Goal: Check status: Check status

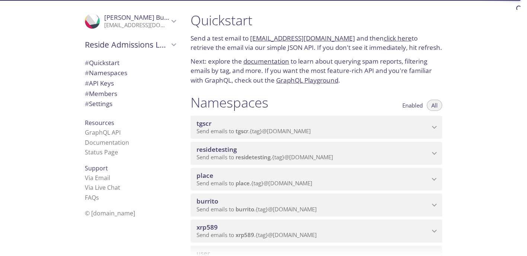
click at [256, 233] on span "Send emails to xrp589 . {tag} @[DOMAIN_NAME]" at bounding box center [256, 234] width 120 height 7
click at [353, 247] on div at bounding box center [263, 250] width 527 height 12
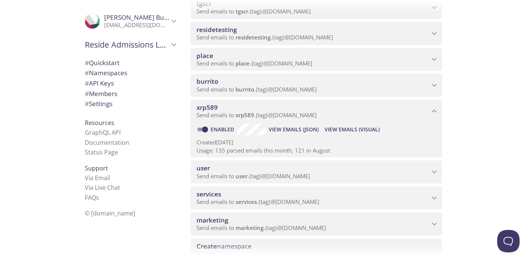
scroll to position [119, 0]
click at [361, 133] on span "View Emails (Visual)" at bounding box center [351, 129] width 55 height 9
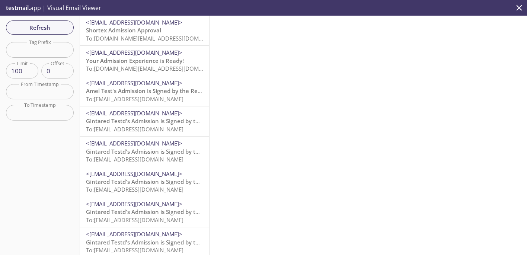
click at [182, 24] on span "<[EMAIL_ADDRESS][DOMAIN_NAME]>" at bounding box center [144, 23] width 117 height 8
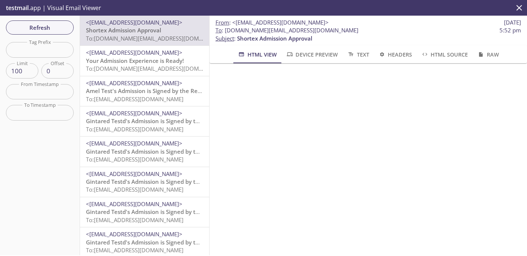
click at [156, 55] on span "<[EMAIL_ADDRESS][DOMAIN_NAME]>" at bounding box center [134, 52] width 96 height 7
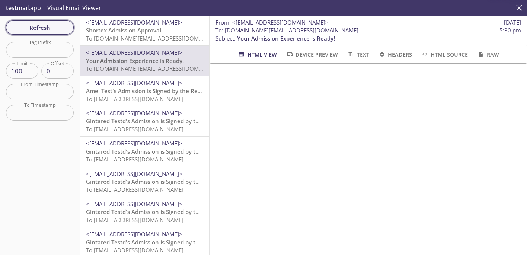
click at [48, 28] on span "Refresh" at bounding box center [40, 28] width 56 height 10
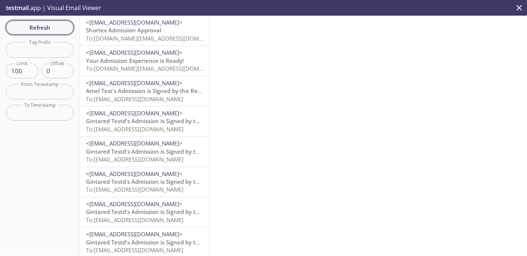
click at [48, 28] on span "Refresh" at bounding box center [40, 28] width 56 height 10
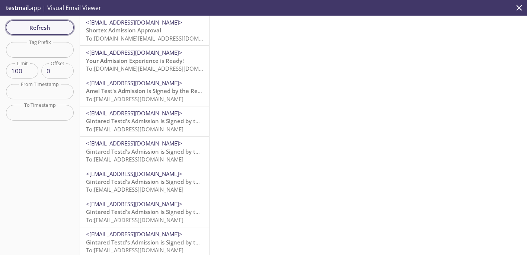
click at [48, 28] on span "Refresh" at bounding box center [40, 28] width 56 height 10
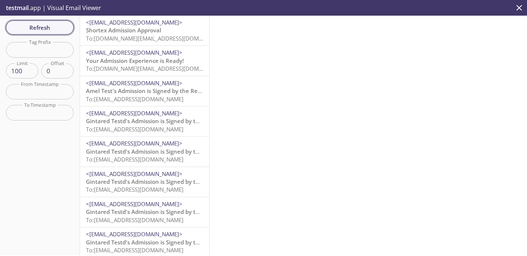
click at [48, 28] on span "Refresh" at bounding box center [40, 28] width 56 height 10
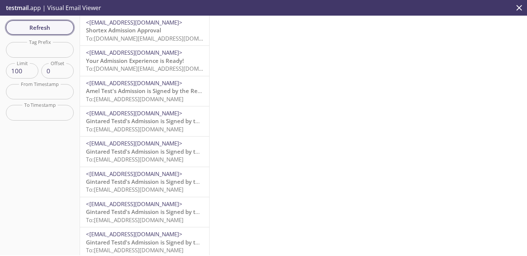
click at [48, 28] on span "Refresh" at bounding box center [40, 28] width 56 height 10
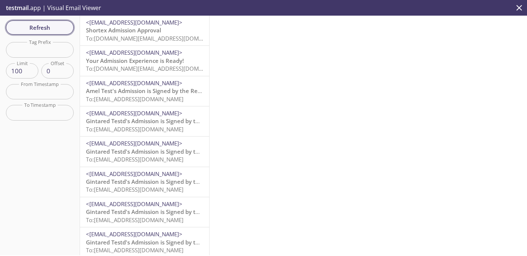
click at [48, 28] on span "Refresh" at bounding box center [40, 28] width 56 height 10
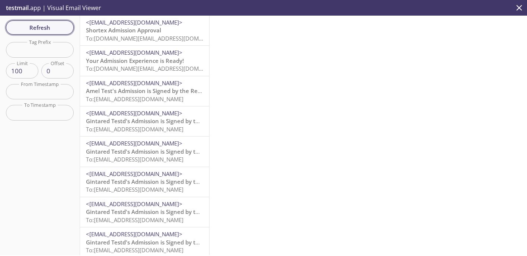
click at [48, 28] on span "Refresh" at bounding box center [40, 28] width 56 height 10
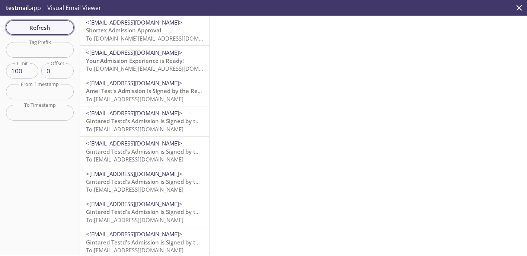
click at [48, 28] on span "Refresh" at bounding box center [40, 28] width 56 height 10
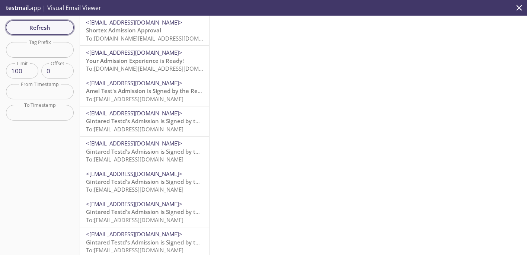
click at [48, 28] on span "Refresh" at bounding box center [40, 28] width 56 height 10
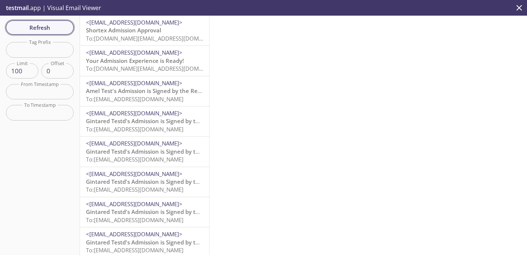
click at [48, 28] on span "Refresh" at bounding box center [40, 28] width 56 height 10
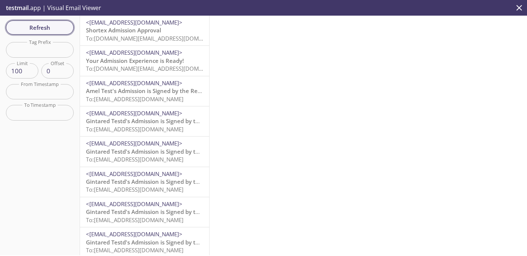
click at [48, 28] on span "Refresh" at bounding box center [40, 28] width 56 height 10
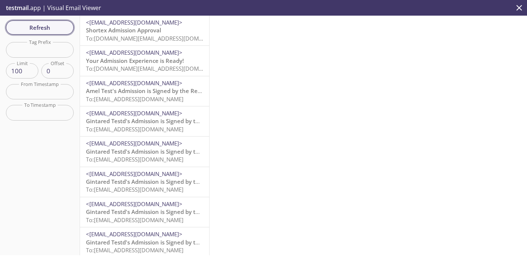
click at [48, 28] on span "Refresh" at bounding box center [40, 28] width 56 height 10
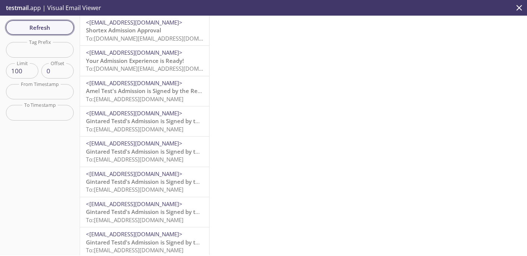
click at [48, 28] on span "Refresh" at bounding box center [40, 28] width 56 height 10
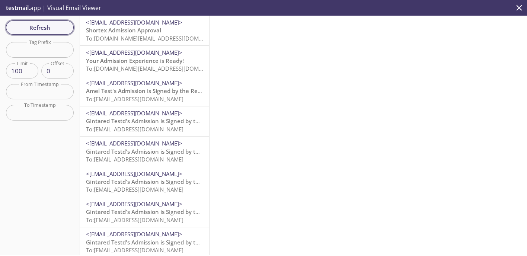
click at [48, 28] on span "Refresh" at bounding box center [40, 28] width 56 height 10
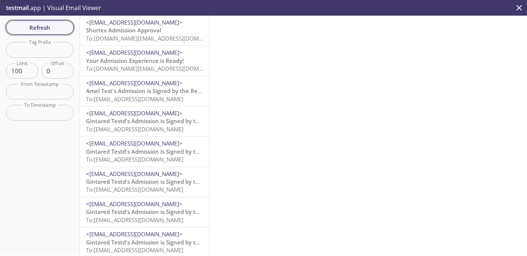
click at [48, 28] on span "Refresh" at bounding box center [40, 28] width 56 height 10
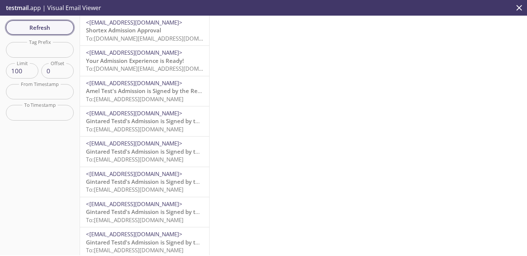
click at [48, 28] on span "Refresh" at bounding box center [40, 28] width 56 height 10
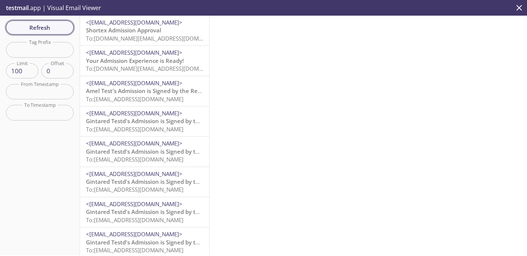
click at [48, 28] on span "Refresh" at bounding box center [40, 28] width 56 height 10
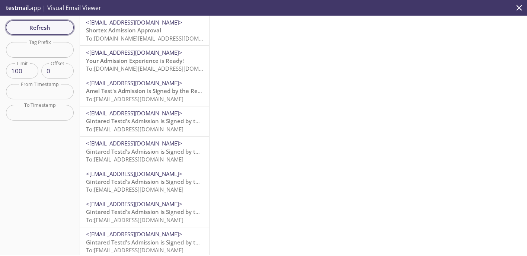
click at [48, 28] on span "Refresh" at bounding box center [40, 28] width 56 height 10
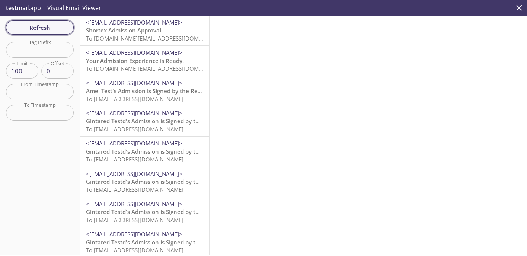
click at [48, 28] on span "Refresh" at bounding box center [40, 28] width 56 height 10
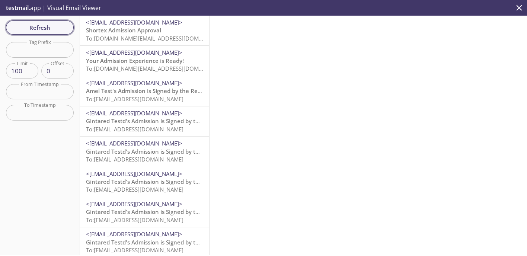
click at [48, 28] on span "Refresh" at bounding box center [40, 28] width 56 height 10
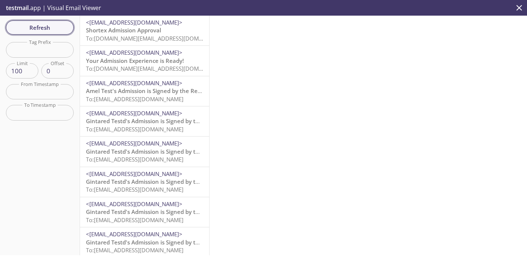
click at [48, 28] on span "Refresh" at bounding box center [40, 28] width 56 height 10
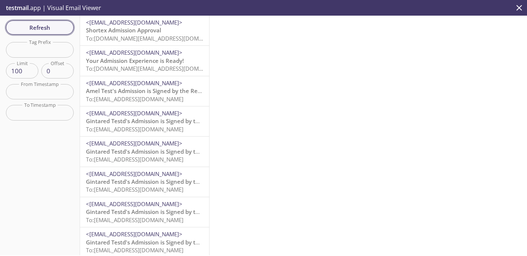
click at [48, 28] on span "Refresh" at bounding box center [40, 28] width 56 height 10
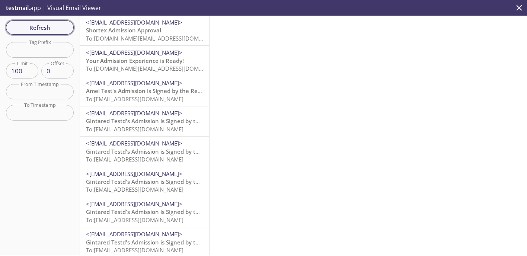
click at [48, 28] on span "Refresh" at bounding box center [40, 28] width 56 height 10
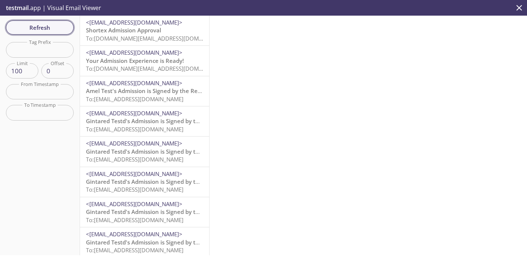
click at [48, 28] on span "Refresh" at bounding box center [40, 28] width 56 height 10
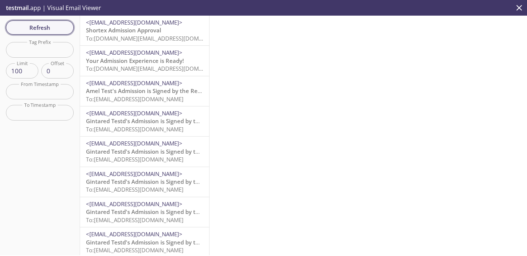
click at [48, 28] on span "Refresh" at bounding box center [40, 28] width 56 height 10
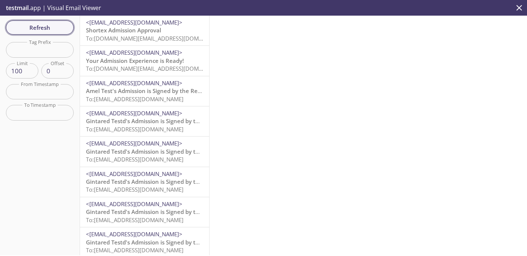
click at [48, 28] on span "Refresh" at bounding box center [40, 28] width 56 height 10
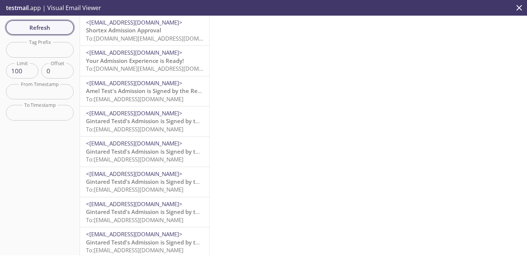
click at [48, 28] on span "Refresh" at bounding box center [40, 28] width 56 height 10
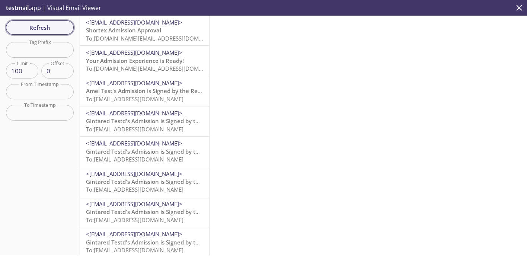
click at [48, 28] on span "Refresh" at bounding box center [40, 28] width 56 height 10
